Goal: Check status: Check status

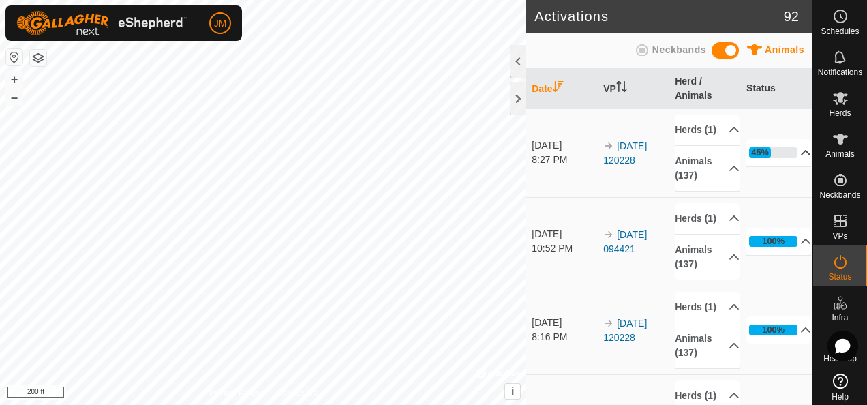
click at [788, 157] on p-accordion-header "45%" at bounding box center [779, 152] width 65 height 27
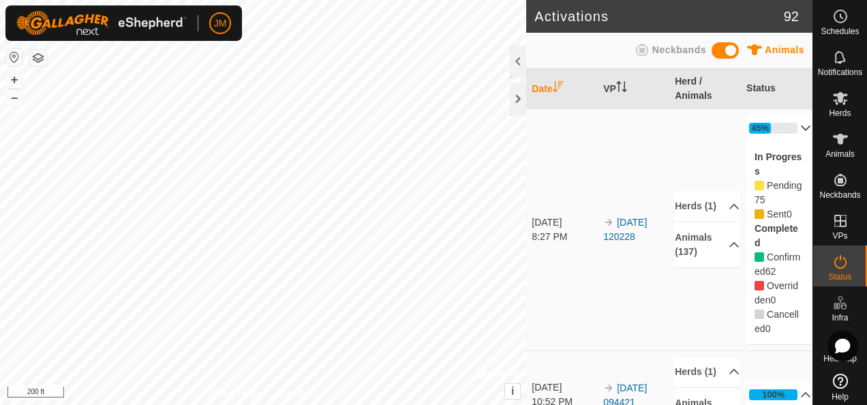
click at [786, 125] on p-accordion-header "45%" at bounding box center [779, 128] width 65 height 27
